Goal: Task Accomplishment & Management: Use online tool/utility

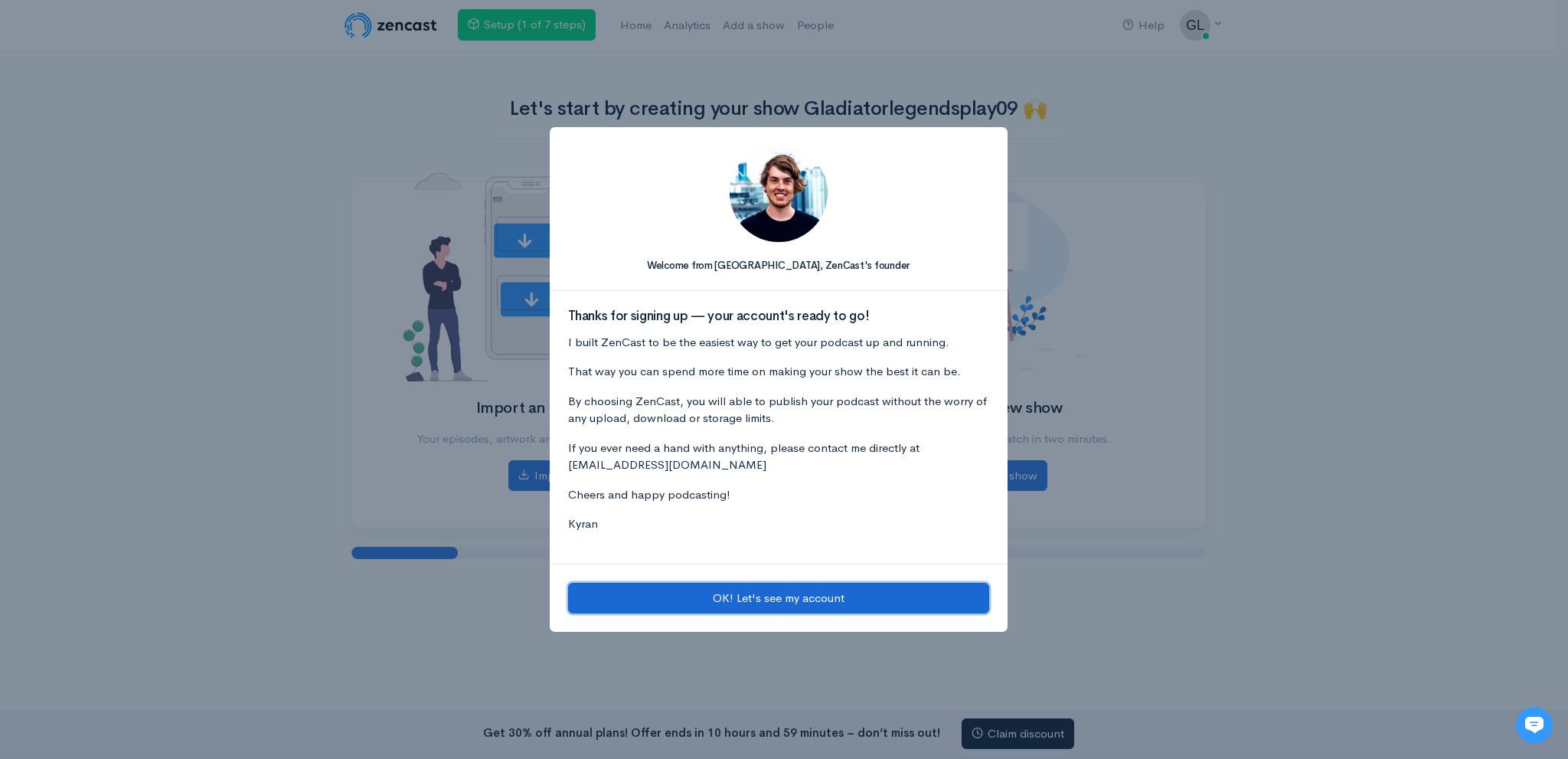
click at [808, 597] on button "OK! Let's see my account" at bounding box center [779, 598] width 421 height 31
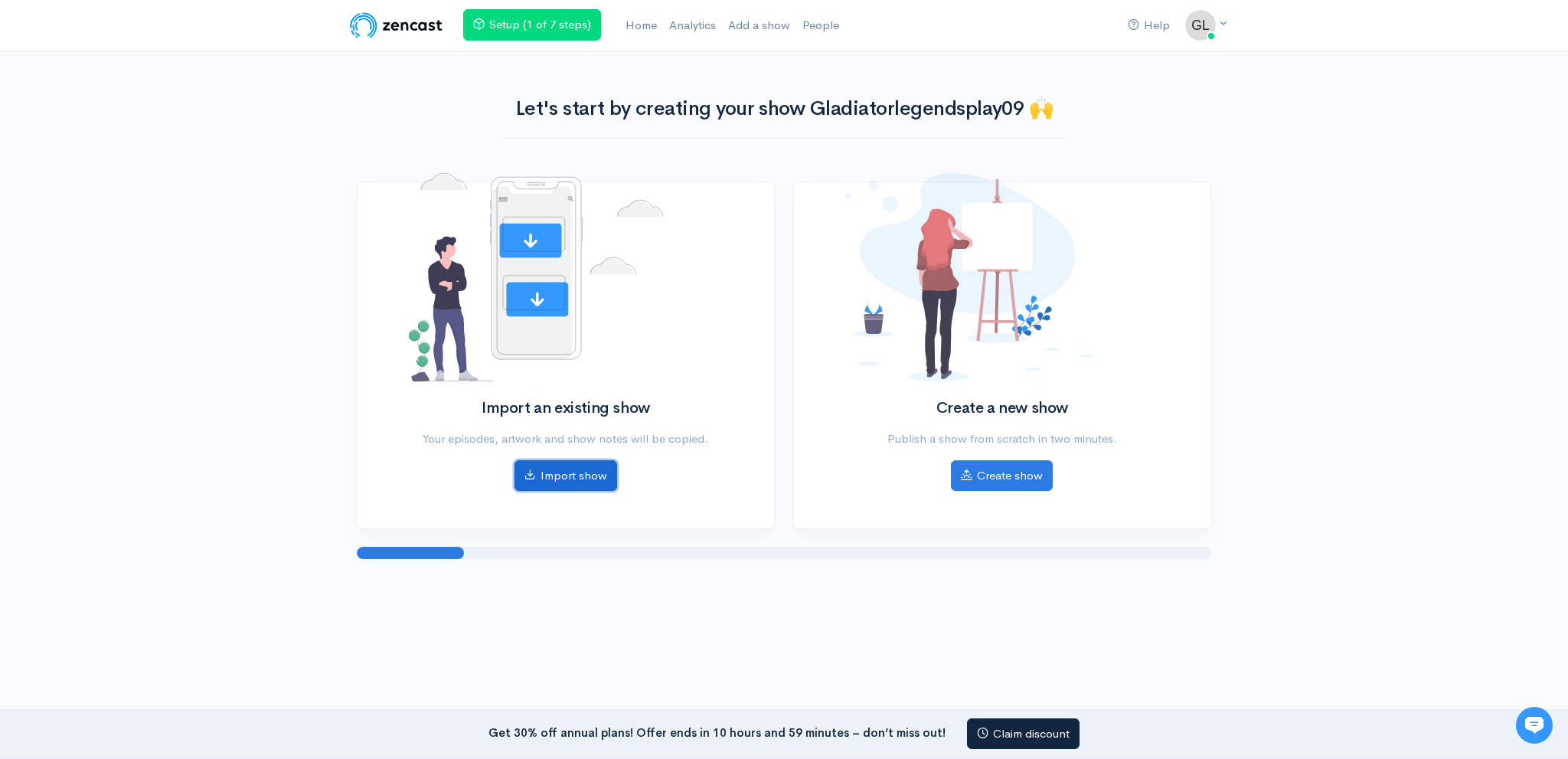
click at [533, 469] on icon at bounding box center [530, 474] width 12 height 12
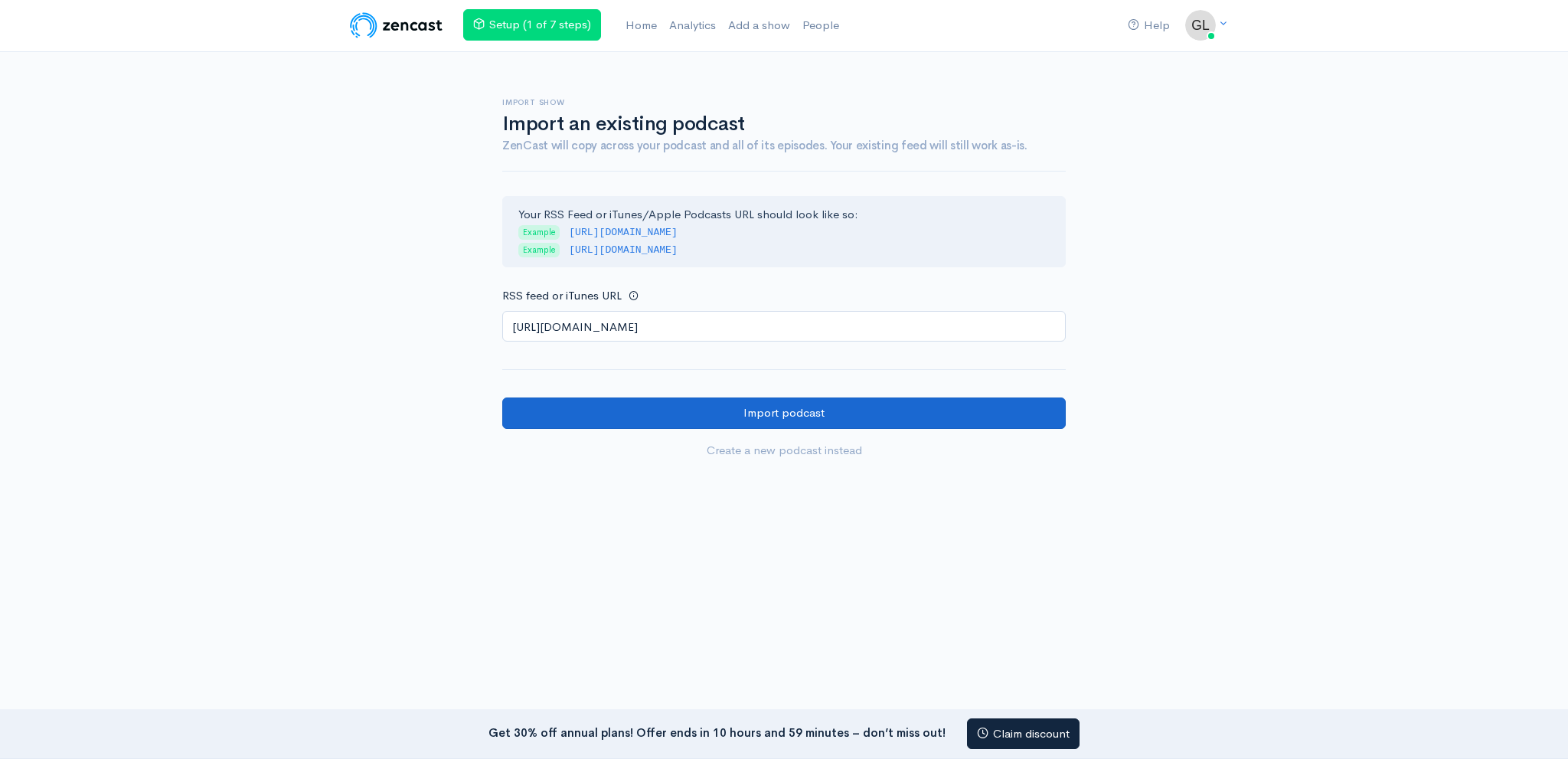
type input "[URL][DOMAIN_NAME]"
click at [689, 409] on input "Import podcast" at bounding box center [784, 413] width 564 height 31
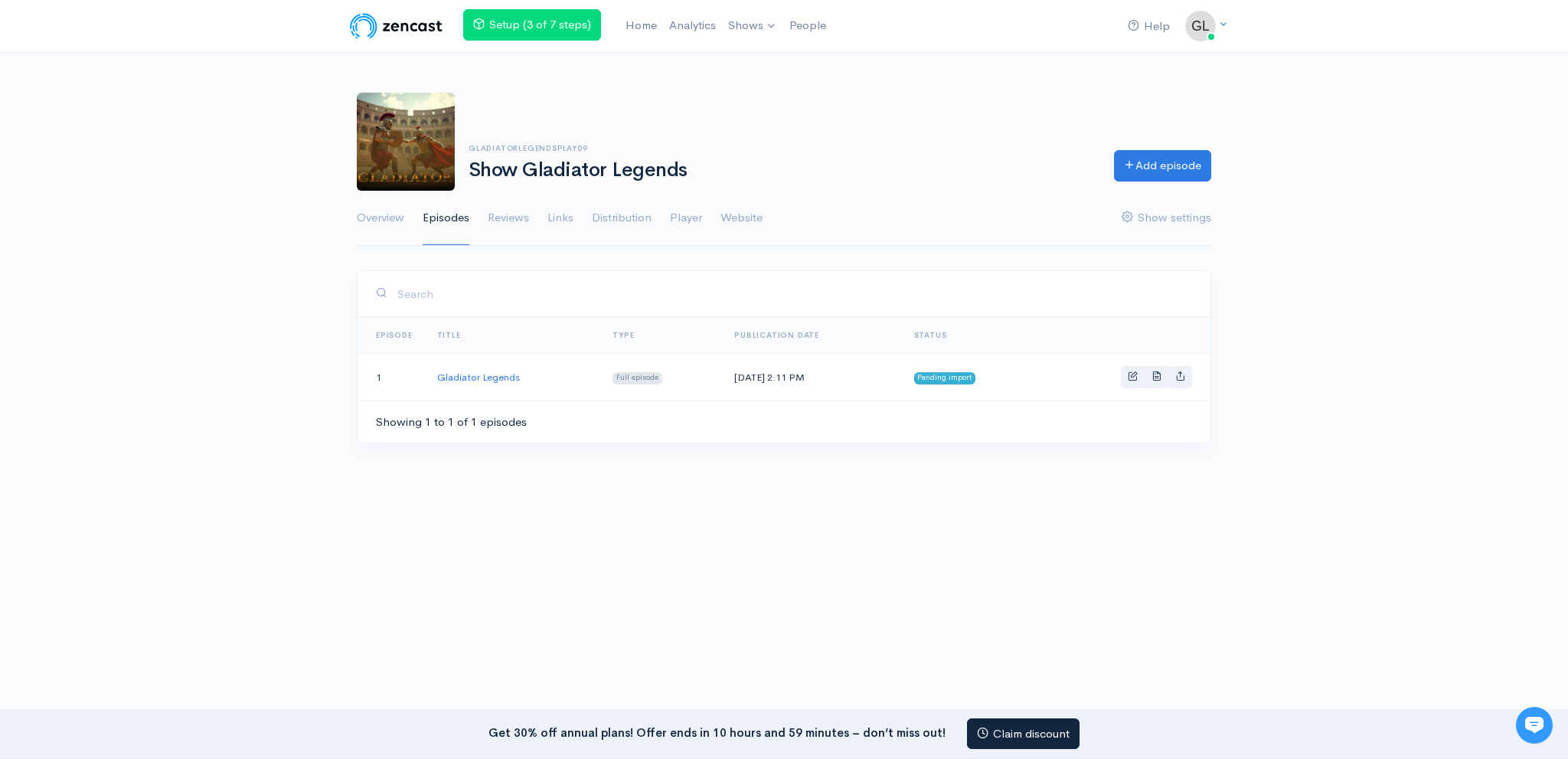
click at [716, 209] on ul "Overview Episodes Reviews Links Distribution Player Website Show settings" at bounding box center [783, 218] width 854 height 55
click at [731, 213] on link "Website" at bounding box center [741, 218] width 42 height 55
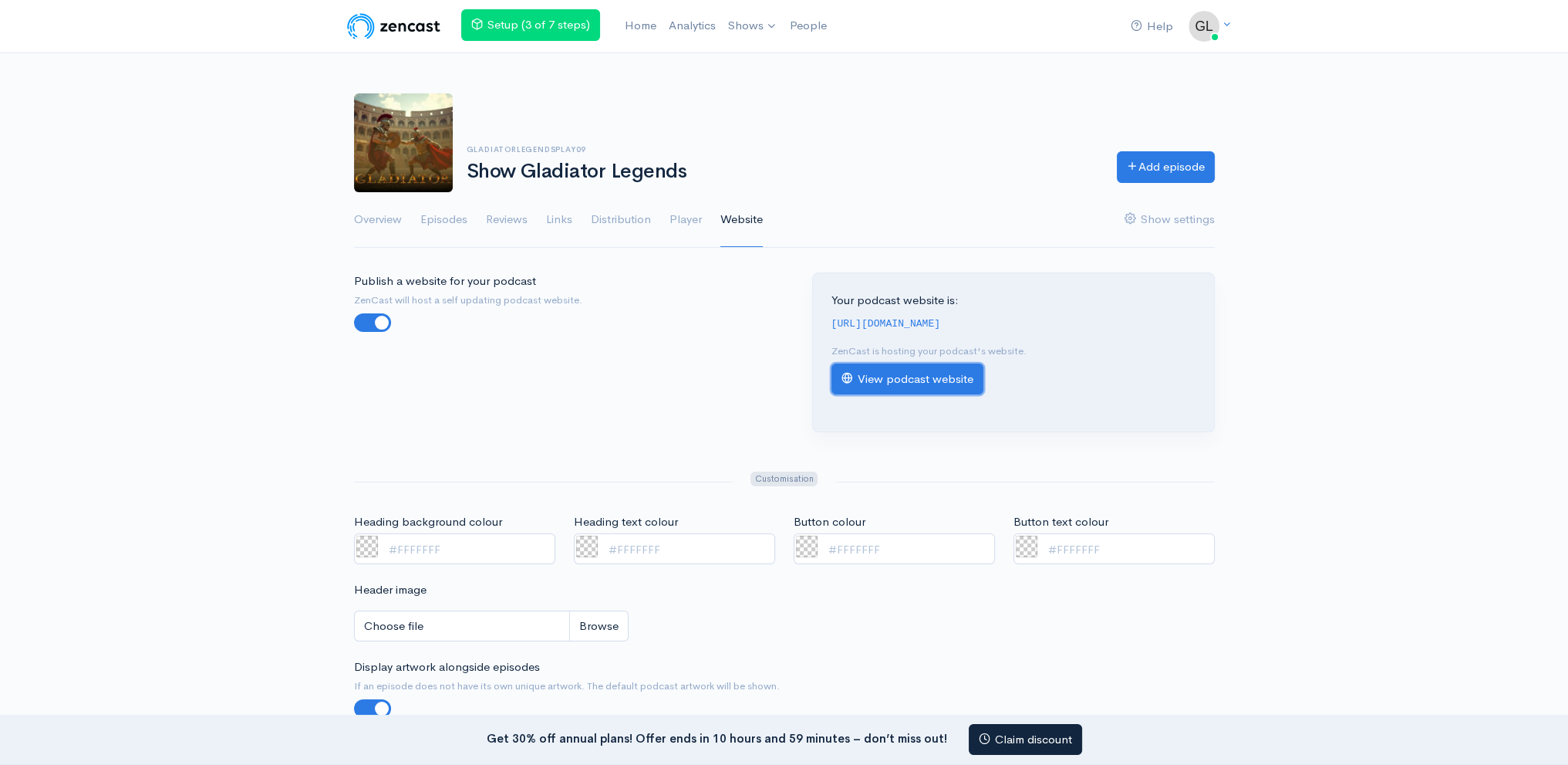
click at [900, 376] on link "View podcast website" at bounding box center [908, 379] width 152 height 31
